Goal: Task Accomplishment & Management: Complete application form

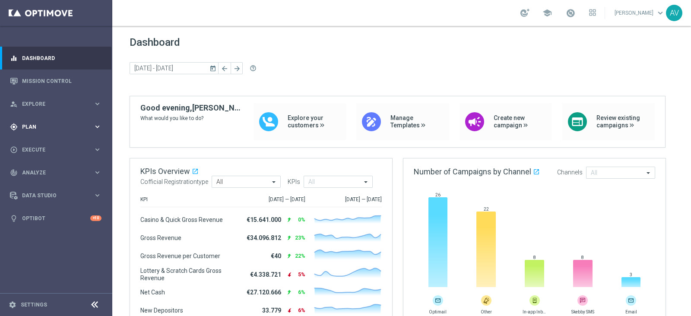
click at [19, 130] on div "gps_fixed Plan keyboard_arrow_right" at bounding box center [55, 126] width 111 height 23
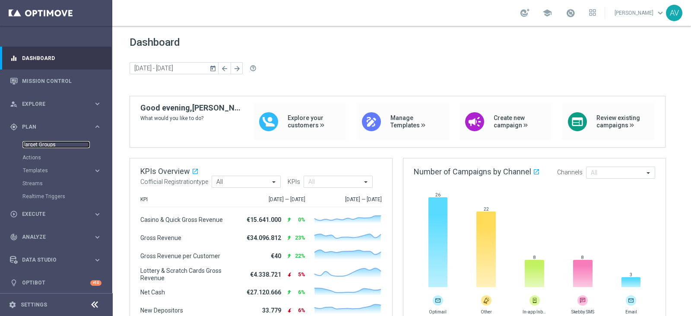
click at [47, 146] on link "Target Groups" at bounding box center [55, 144] width 67 height 7
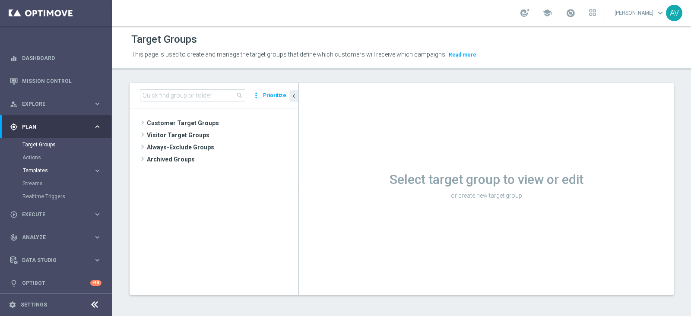
click at [41, 170] on span "Templates" at bounding box center [54, 170] width 62 height 5
click at [38, 179] on div "Optimail" at bounding box center [69, 183] width 85 height 13
click at [36, 183] on link "Optimail" at bounding box center [58, 183] width 63 height 7
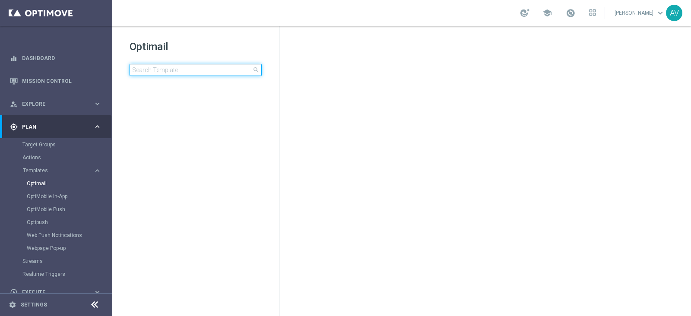
click at [183, 70] on input at bounding box center [196, 70] width 132 height 12
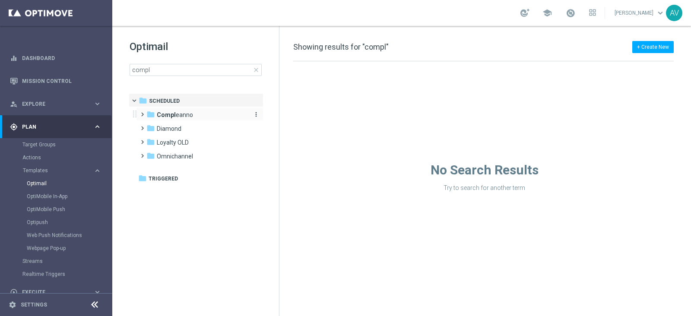
click at [180, 113] on span "Compl eanno" at bounding box center [175, 115] width 36 height 8
click at [218, 113] on div "folder Compl eanno" at bounding box center [195, 115] width 99 height 10
click at [406, 36] on div "+ Create New Showing results for "compl" Drag here to set row groups Drag here …" at bounding box center [485, 171] width 412 height 290
click at [207, 68] on input "compl" at bounding box center [196, 70] width 132 height 12
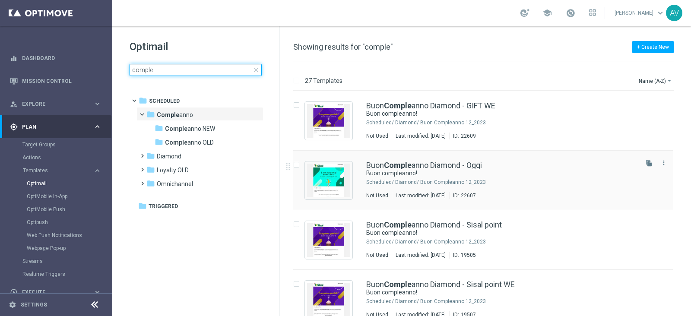
type input "comple"
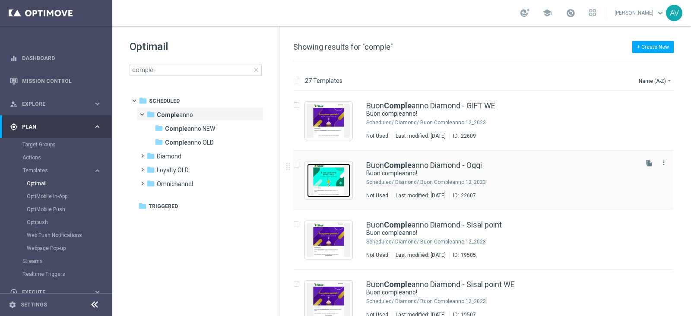
click at [332, 168] on img "Press SPACE to select this row." at bounding box center [328, 181] width 43 height 34
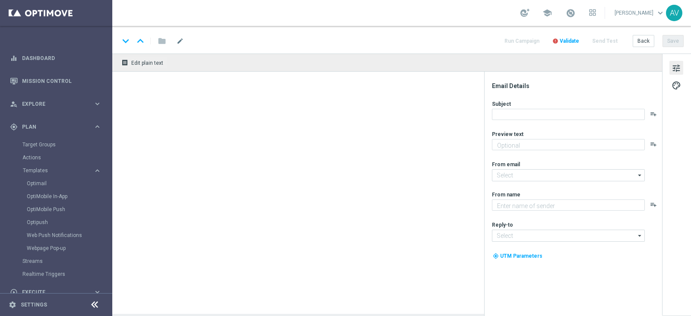
type textarea "Ti aspetta una sorpresa…"
type input "[EMAIL_ADDRESS][DOMAIN_NAME]"
type textarea "Sisal"
type input "[EMAIL_ADDRESS][DOMAIN_NAME]"
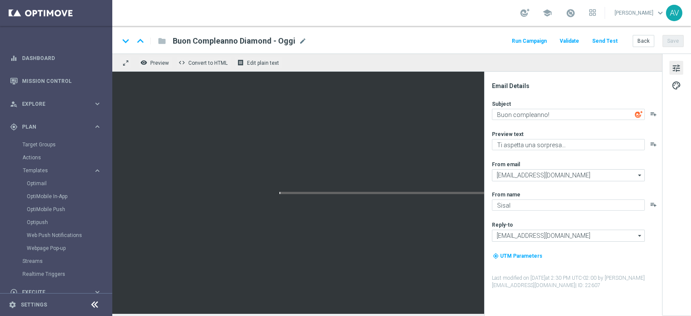
click at [527, 38] on button "Run Campaign" at bounding box center [529, 41] width 38 height 12
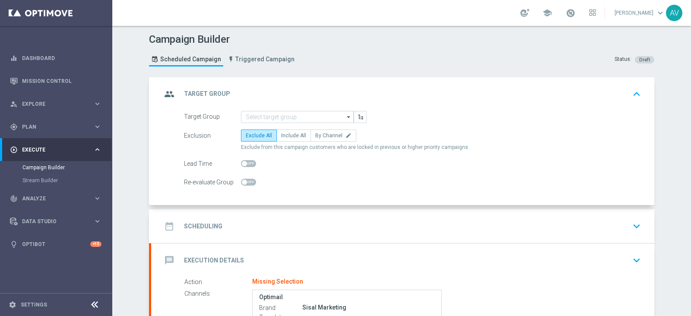
click at [279, 141] on label "Include All" at bounding box center [293, 136] width 35 height 12
click at [281, 140] on input "Include All" at bounding box center [284, 137] width 6 height 6
radio input "true"
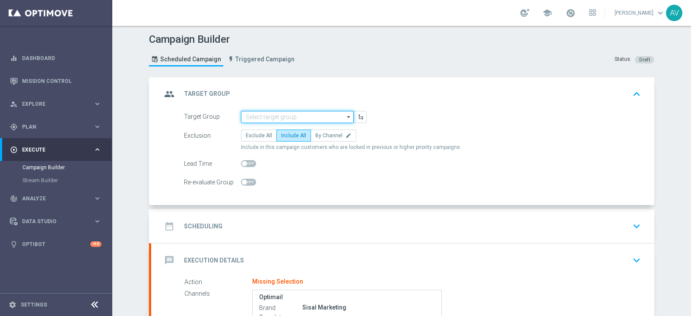
click at [294, 114] on input at bounding box center [297, 117] width 113 height 12
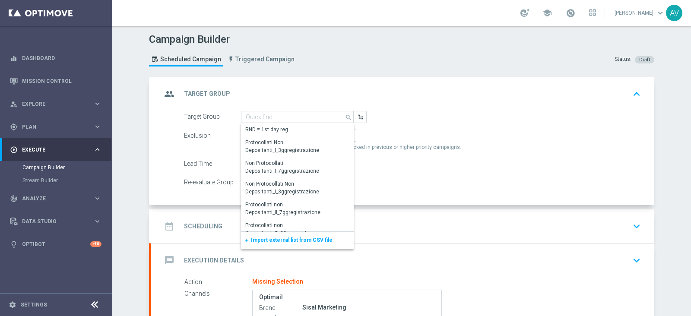
click at [275, 237] on span "Import external list from CSV file" at bounding box center [292, 240] width 82 height 6
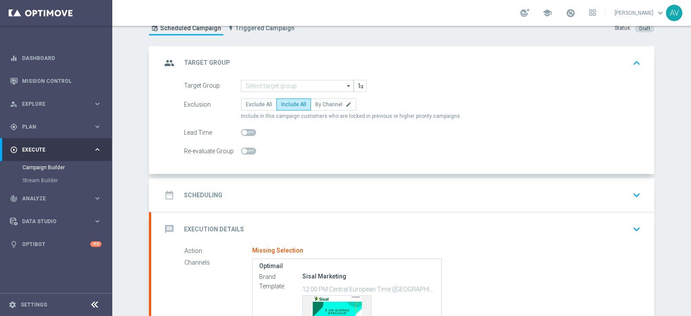
scroll to position [31, 0]
click at [286, 86] on input at bounding box center [297, 86] width 113 height 12
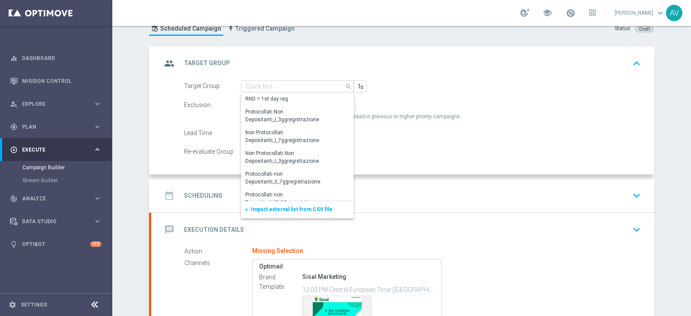
click at [266, 208] on span "Import external list from CSV file" at bounding box center [292, 209] width 82 height 6
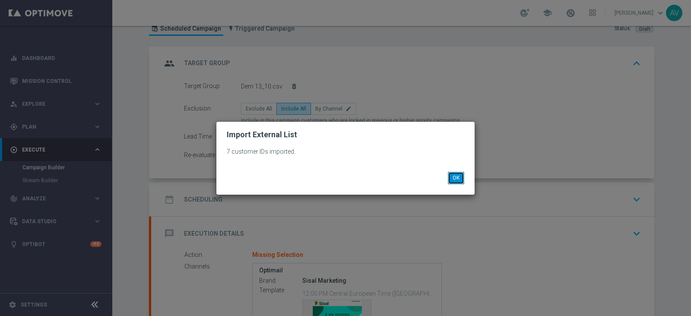
click at [461, 172] on button "OK" at bounding box center [456, 178] width 16 height 12
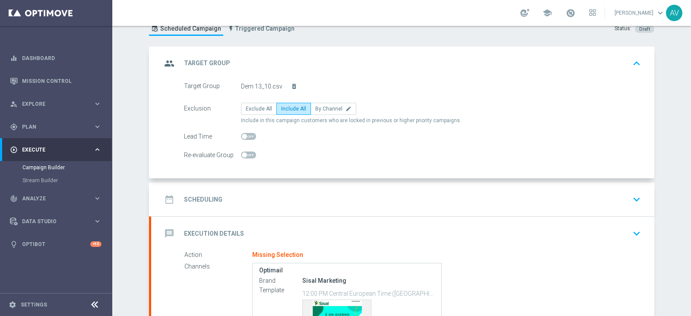
click at [163, 65] on icon "group" at bounding box center [170, 64] width 16 height 16
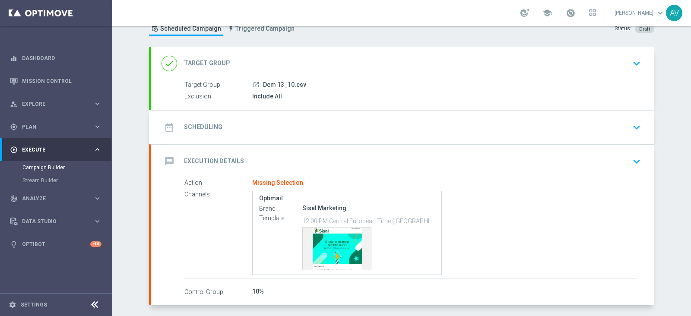
click at [166, 126] on icon "date_range" at bounding box center [170, 128] width 16 height 16
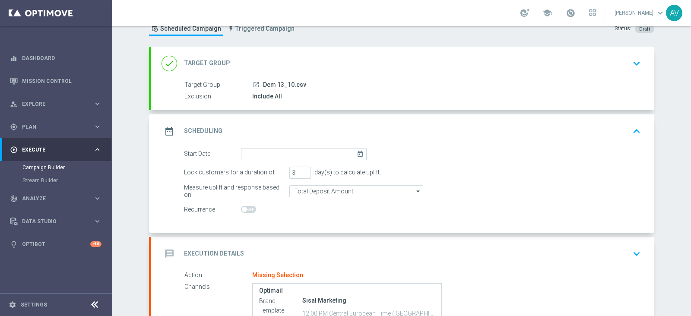
click at [357, 150] on icon "today" at bounding box center [362, 153] width 10 height 10
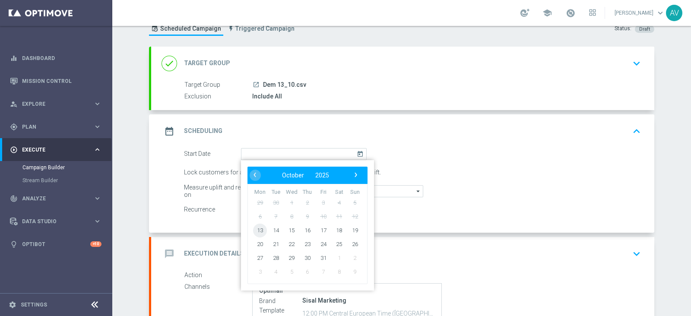
click at [256, 229] on span "13" at bounding box center [260, 230] width 14 height 14
type input "[DATE]"
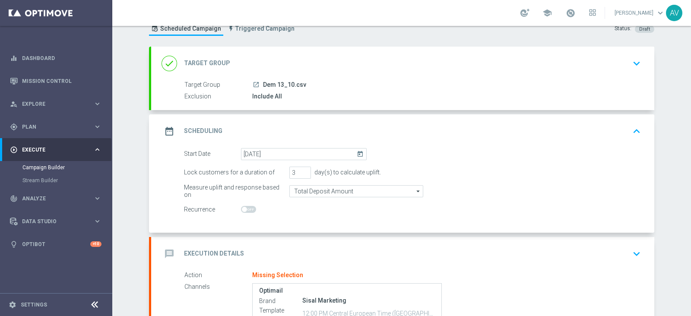
click at [163, 124] on icon "date_range" at bounding box center [170, 132] width 16 height 16
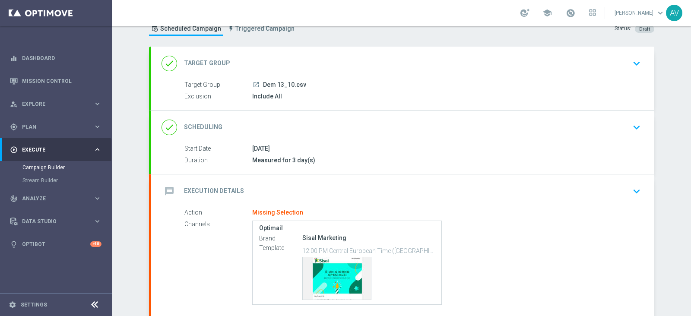
click at [162, 185] on icon "message" at bounding box center [170, 192] width 16 height 16
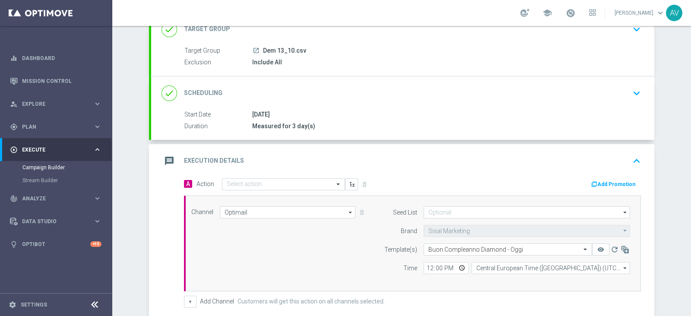
scroll to position [147, 0]
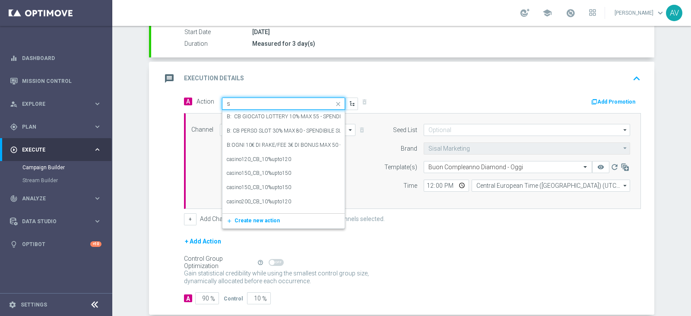
click at [289, 100] on input "s" at bounding box center [275, 103] width 96 height 7
type input "star de"
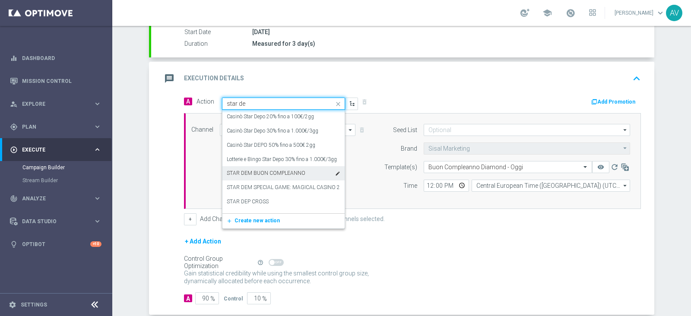
click at [256, 176] on div "STAR DEM BUON COMPLEANNO edit" at bounding box center [284, 173] width 114 height 14
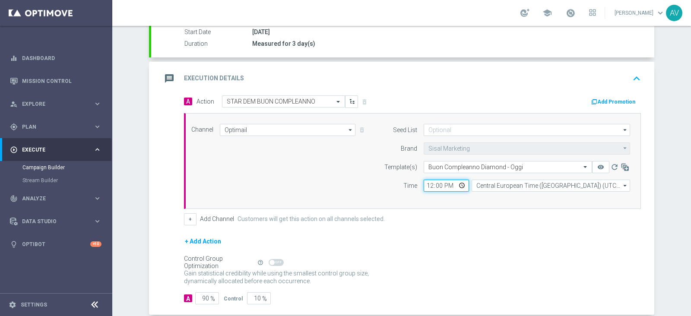
click at [425, 185] on input "12:00" at bounding box center [446, 186] width 45 height 12
type input "16:30"
click at [202, 297] on input "90" at bounding box center [207, 298] width 24 height 12
type input "0"
type input "100"
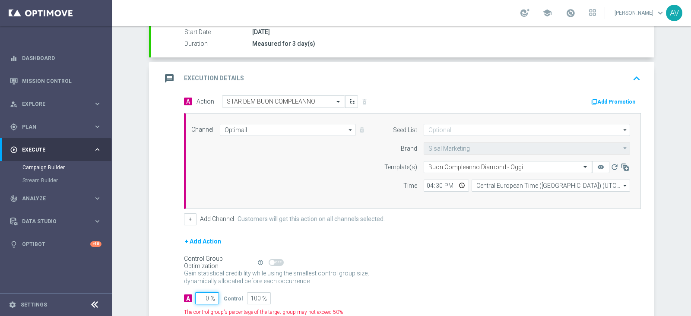
type input "10"
type input "90"
type input "100"
type input "0"
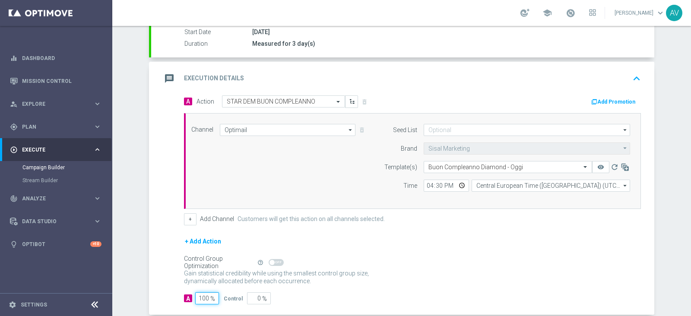
type input "100"
click at [168, 76] on icon "message" at bounding box center [170, 79] width 16 height 16
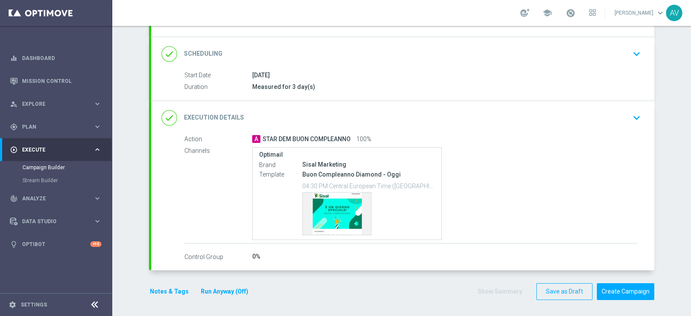
scroll to position [104, 0]
click at [159, 292] on button "Notes & Tags" at bounding box center [169, 292] width 41 height 11
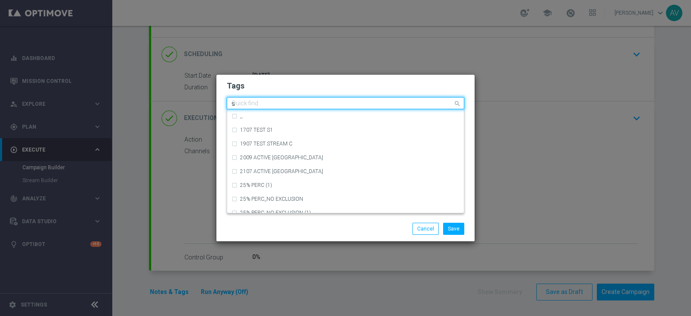
click at [282, 101] on input "s" at bounding box center [342, 103] width 222 height 7
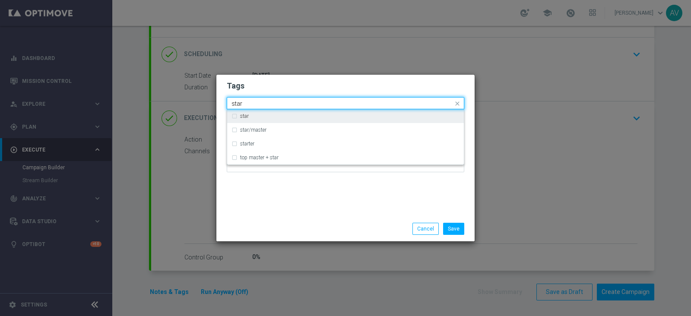
click at [256, 117] on div "star" at bounding box center [349, 116] width 219 height 5
type input "star"
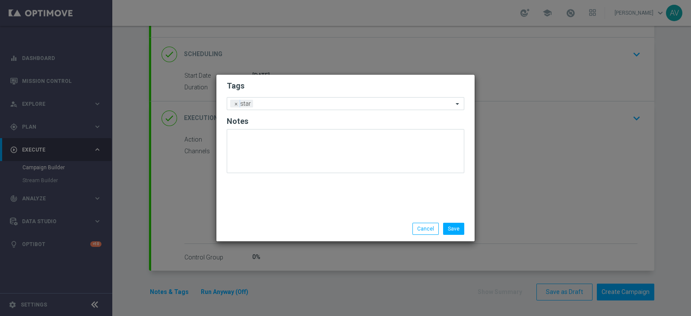
click at [344, 219] on div "Save Cancel" at bounding box center [345, 228] width 258 height 25
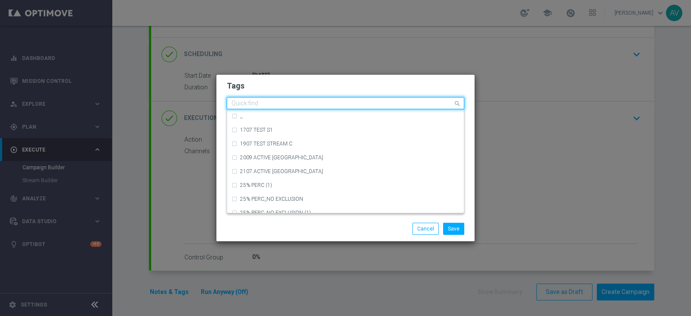
click at [321, 102] on input "text" at bounding box center [342, 103] width 222 height 7
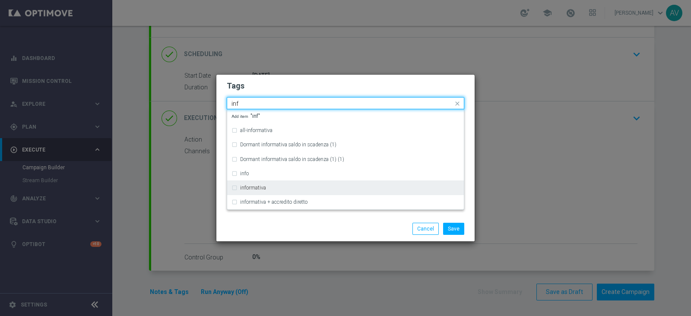
click at [255, 184] on div "informativa" at bounding box center [345, 188] width 228 height 14
type input "inf"
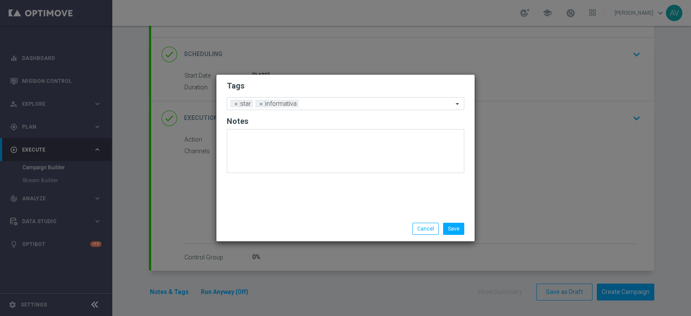
click at [313, 226] on div "Save Cancel" at bounding box center [387, 229] width 167 height 12
click at [317, 106] on input "text" at bounding box center [377, 104] width 151 height 7
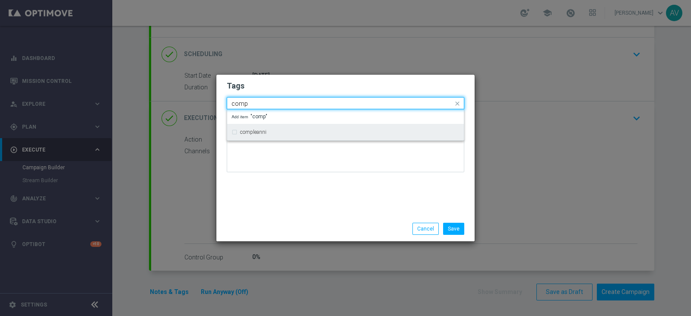
click at [273, 132] on div "compleanni" at bounding box center [349, 132] width 219 height 5
type input "comp"
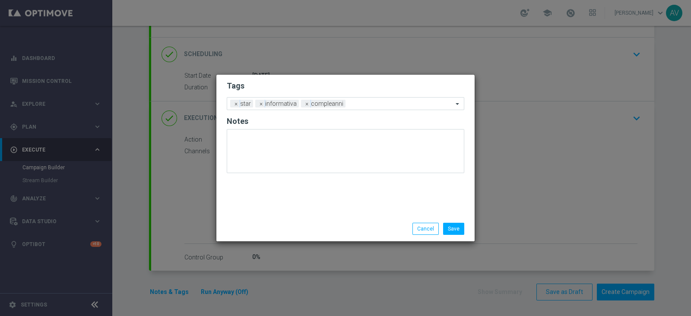
click at [320, 203] on div "Tags Add a new tag × star × informativa × compleanni Notes" at bounding box center [345, 146] width 258 height 142
click at [456, 228] on button "Save" at bounding box center [453, 229] width 21 height 12
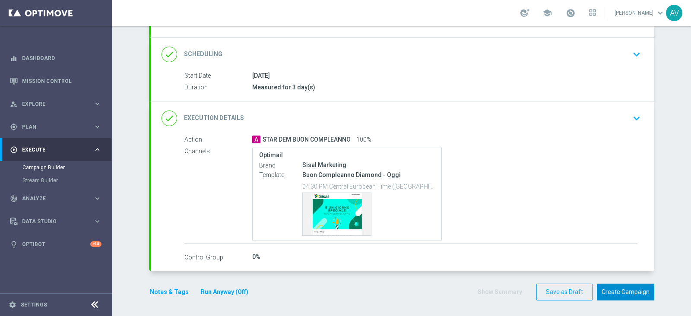
click at [613, 288] on button "Create Campaign" at bounding box center [625, 292] width 57 height 17
